Goal: Find specific page/section: Find specific page/section

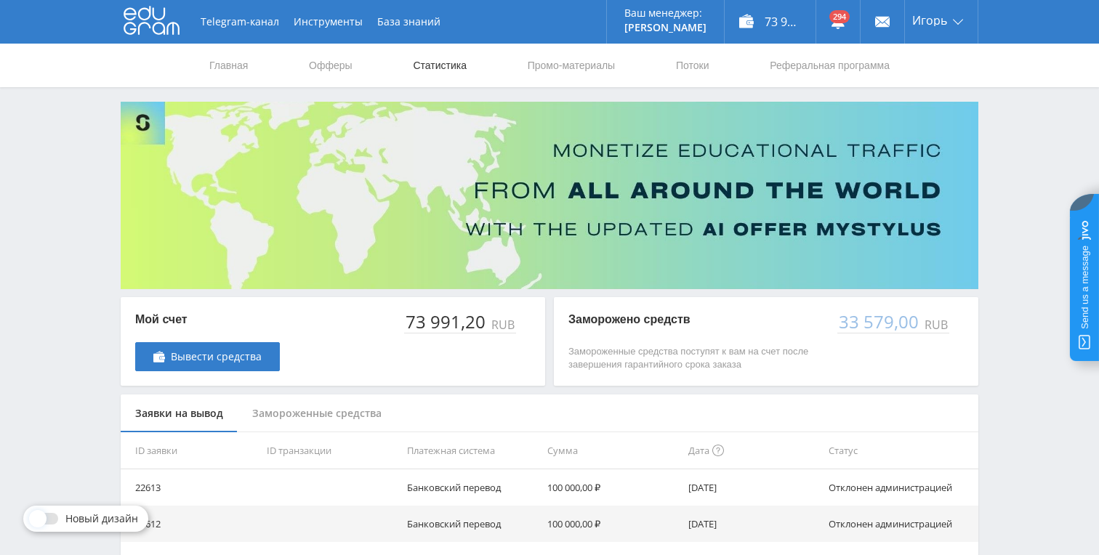
click at [421, 69] on link "Статистика" at bounding box center [439, 66] width 57 height 44
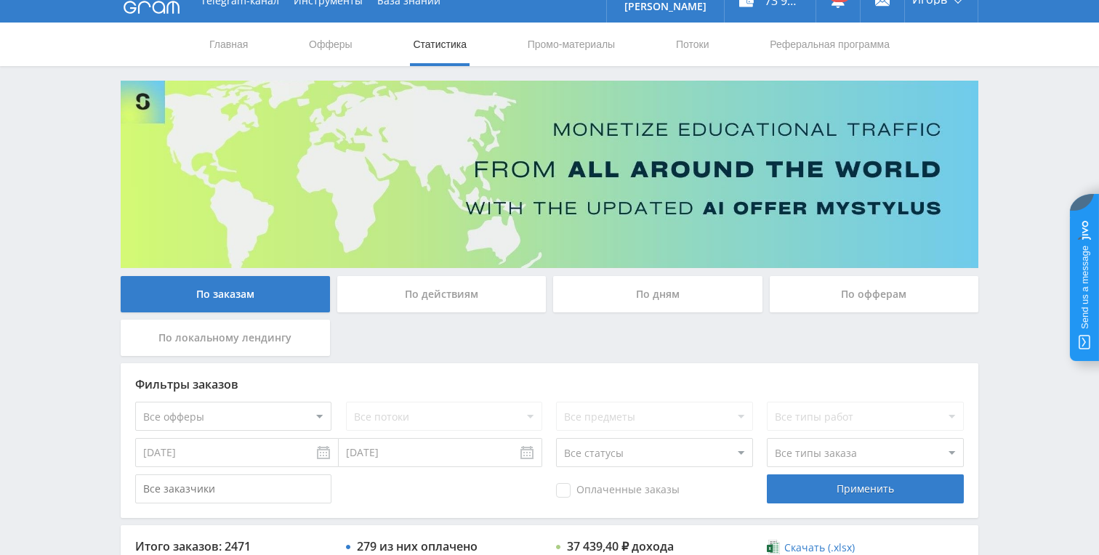
click at [638, 298] on div "По дням" at bounding box center [657, 294] width 209 height 36
click at [0, 0] on input "По дням" at bounding box center [0, 0] width 0 height 0
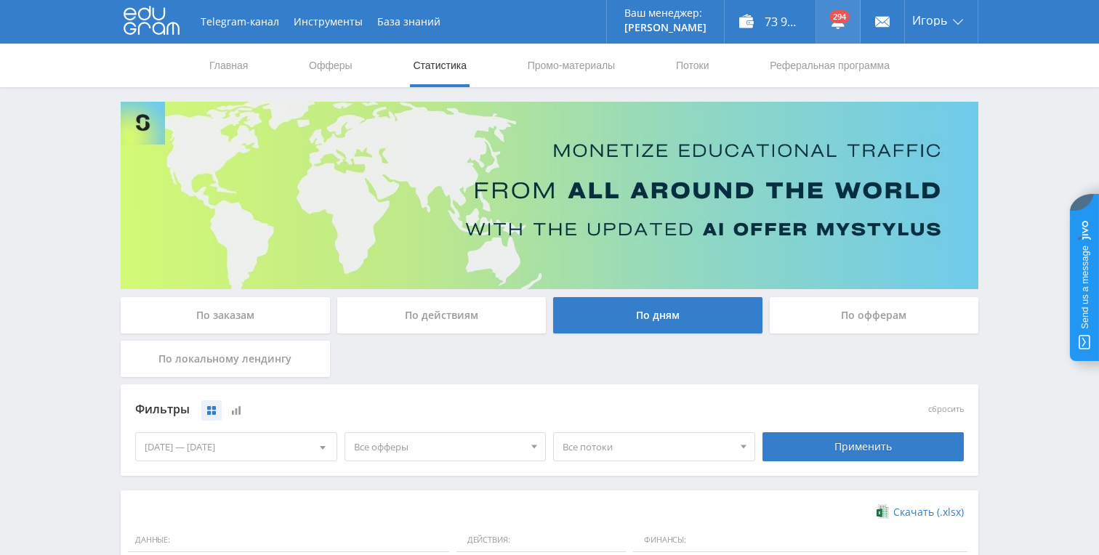
click at [843, 22] on link at bounding box center [838, 22] width 44 height 44
